Goal: Information Seeking & Learning: Learn about a topic

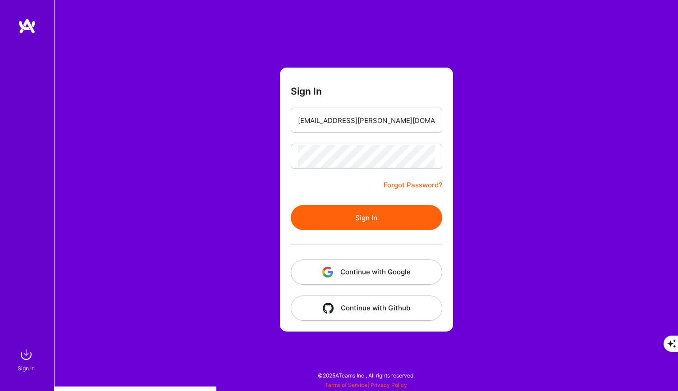
click at [332, 212] on button "Sign In" at bounding box center [366, 217] width 151 height 25
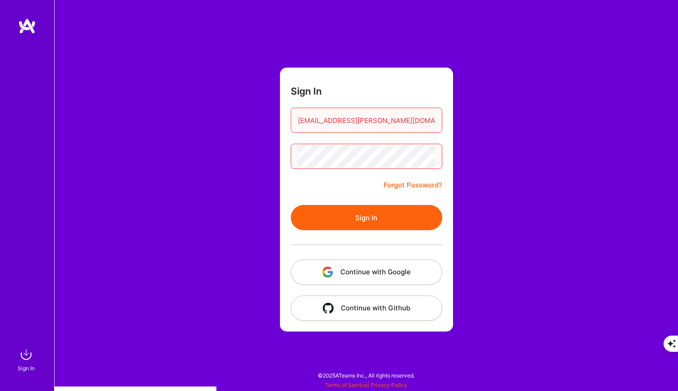
click at [362, 221] on button "Sign In" at bounding box center [366, 217] width 151 height 25
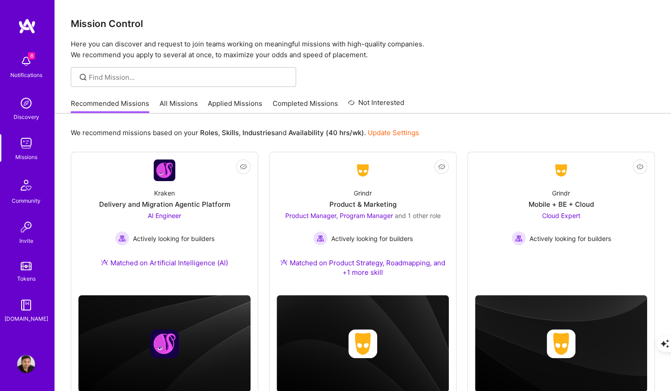
click at [177, 105] on link "All Missions" at bounding box center [179, 106] width 38 height 15
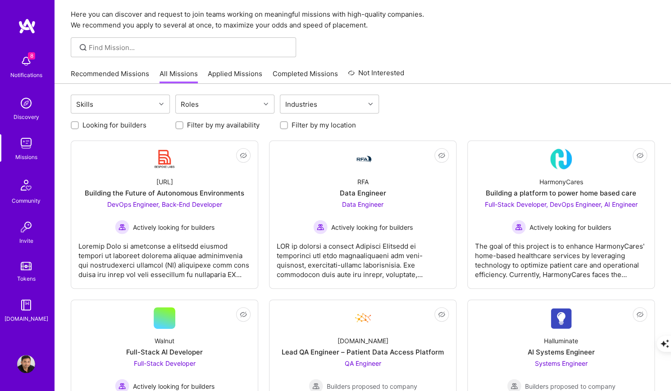
scroll to position [29, 0]
click at [24, 140] on img at bounding box center [26, 143] width 18 height 18
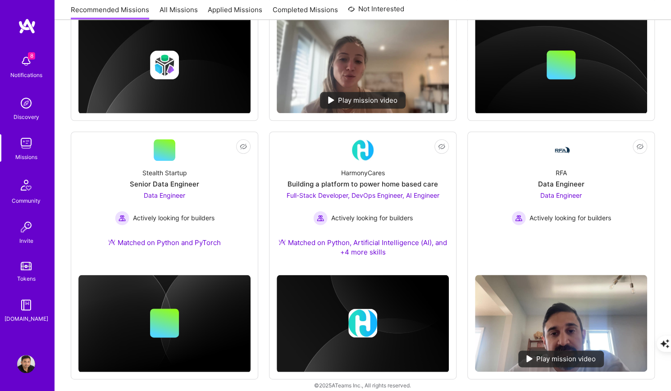
scroll to position [556, 0]
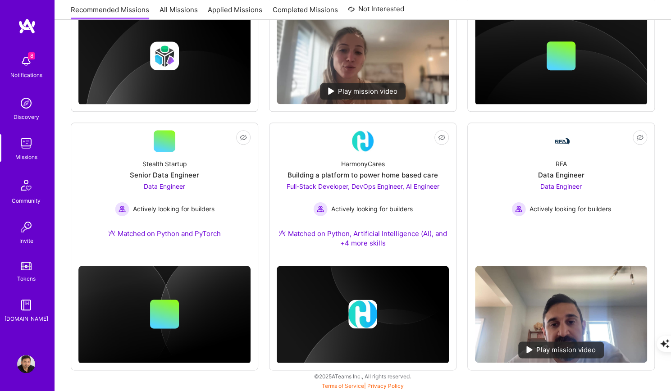
click at [25, 357] on img at bounding box center [26, 364] width 18 height 18
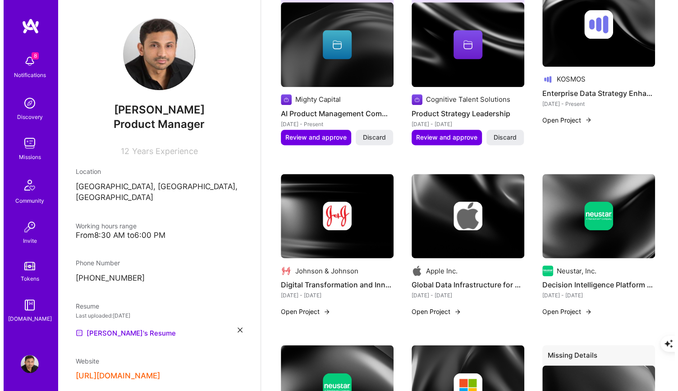
scroll to position [809, 0]
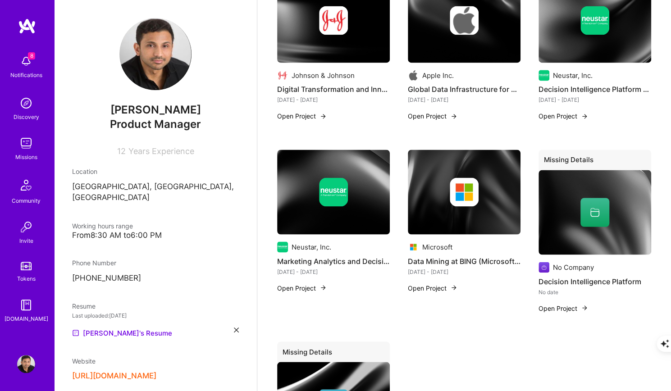
click at [301, 283] on button "Open Project" at bounding box center [302, 287] width 50 height 9
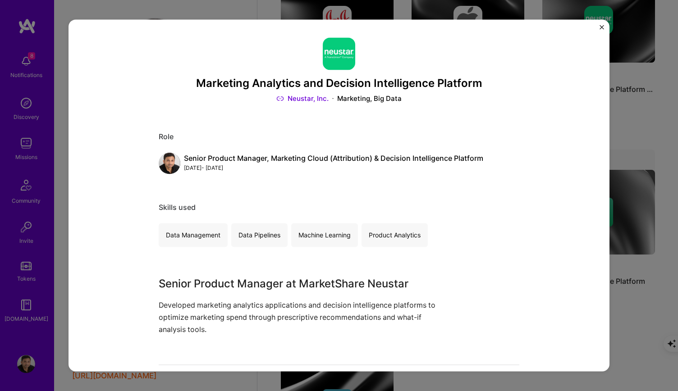
click at [600, 25] on img "Close" at bounding box center [602, 27] width 5 height 5
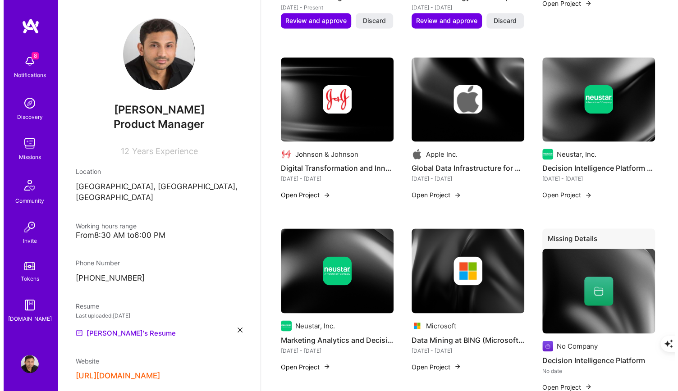
scroll to position [729, 0]
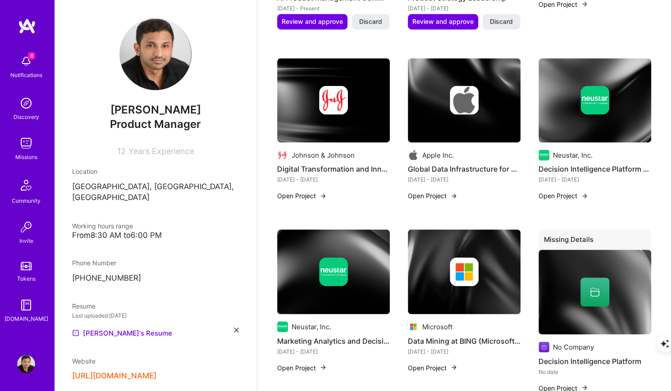
click at [547, 191] on button "Open Project" at bounding box center [564, 195] width 50 height 9
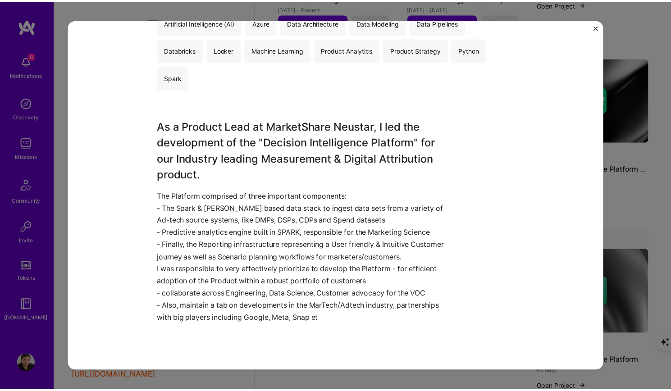
scroll to position [232, 0]
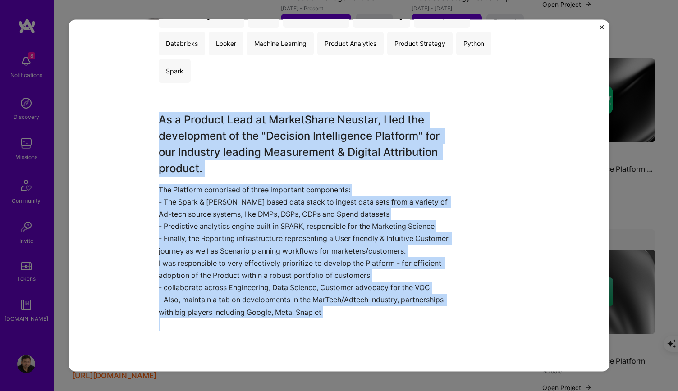
drag, startPoint x: 154, startPoint y: 117, endPoint x: 348, endPoint y: 330, distance: 288.8
click at [348, 330] on div "Decision Intelligence Platform - Predictive Analytics/AI Infrastructure Neustar…" at bounding box center [339, 195] width 541 height 352
copy div "As a Product Lead at MarketShare Neustar, I led the development of the "Decisio…"
click at [601, 27] on img "Close" at bounding box center [602, 27] width 5 height 5
